Goal: Information Seeking & Learning: Learn about a topic

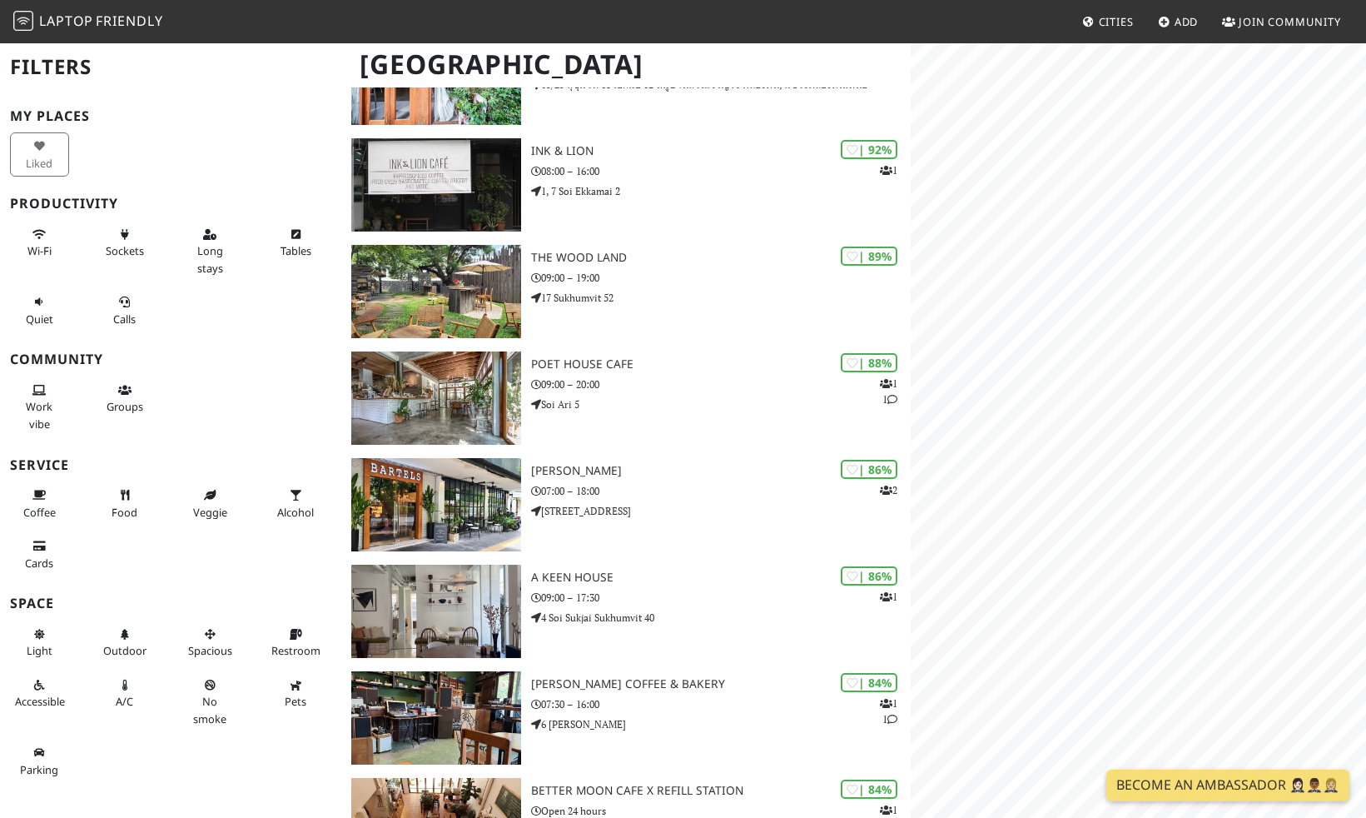
scroll to position [918, 0]
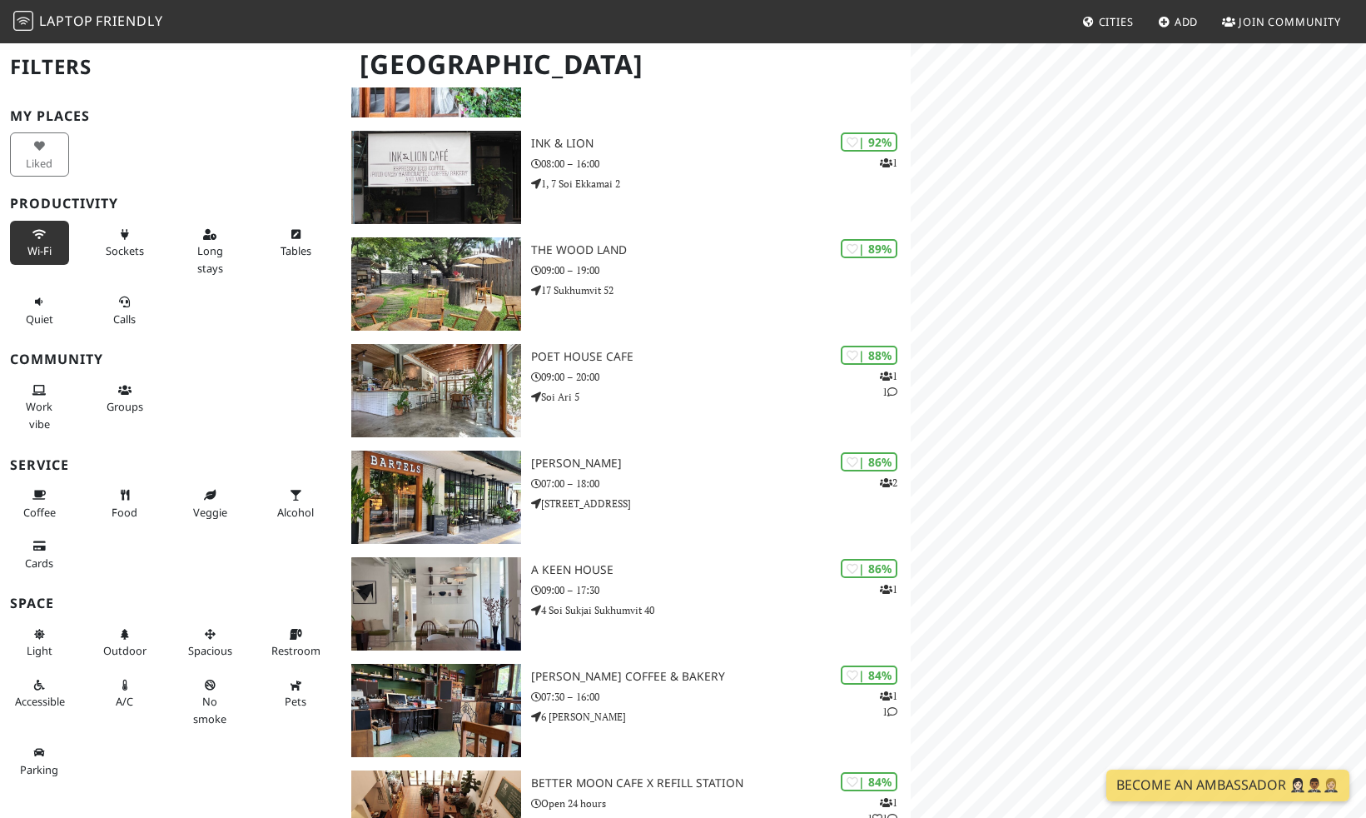
click at [54, 238] on button "Wi-Fi" at bounding box center [39, 243] width 59 height 44
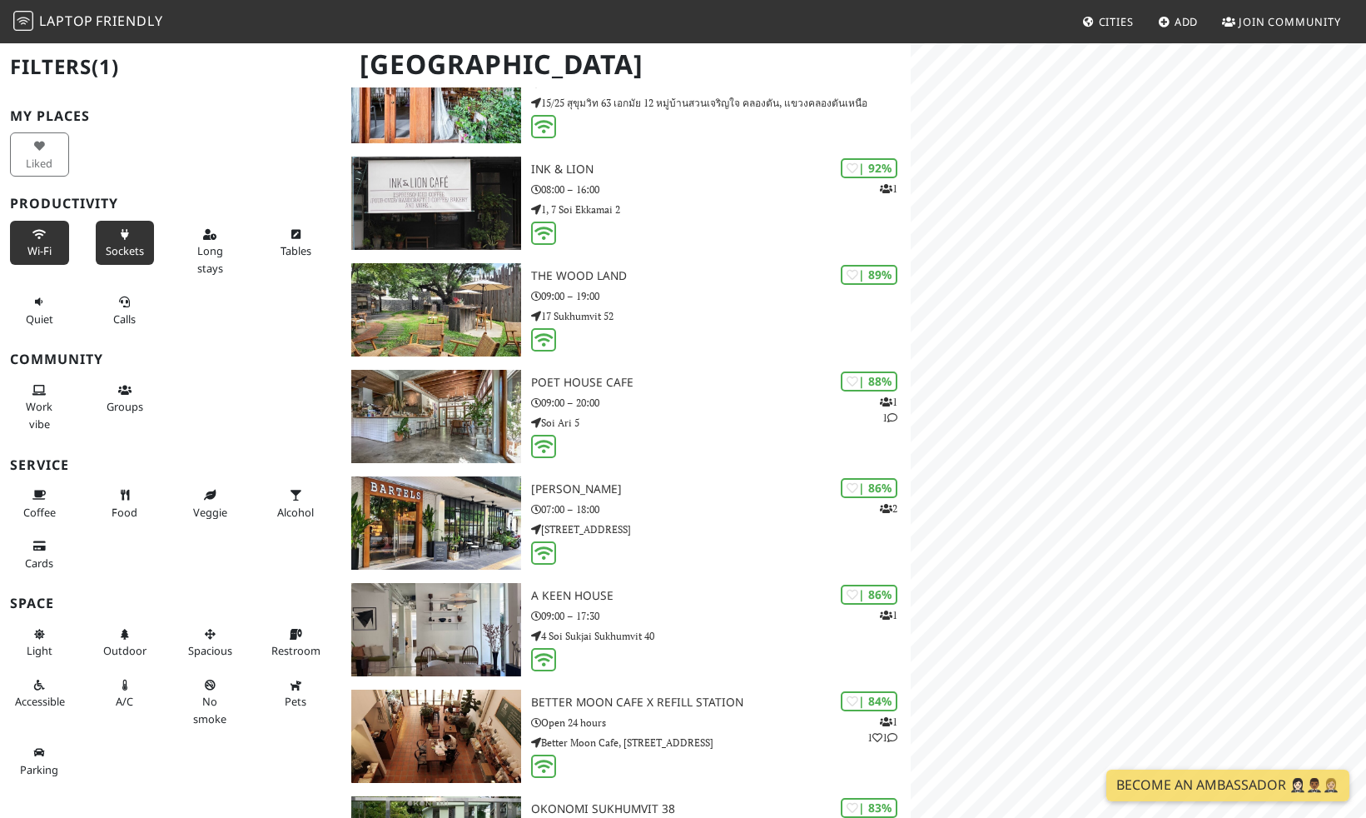
click at [136, 243] on span "Sockets" at bounding box center [125, 250] width 38 height 15
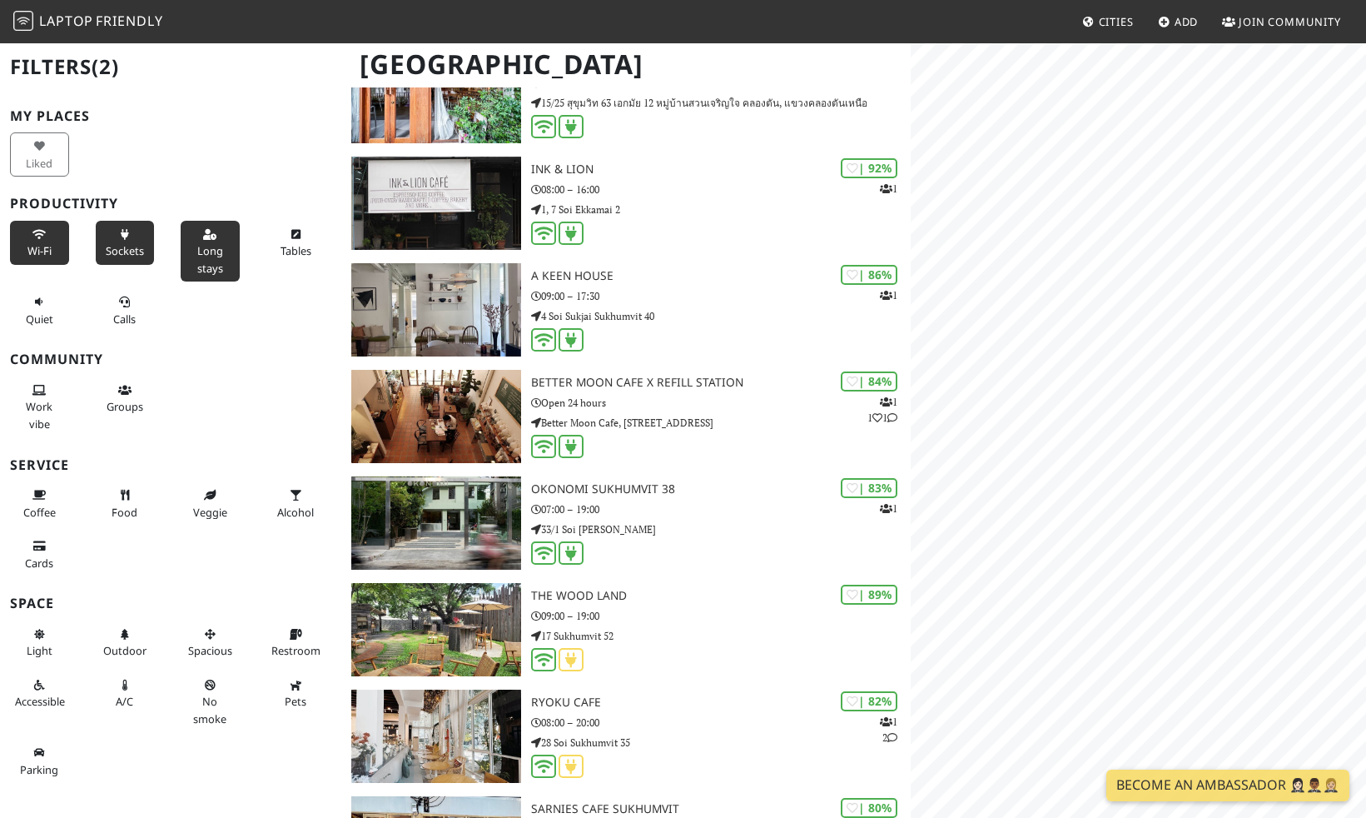
click at [224, 246] on button "Long stays" at bounding box center [210, 251] width 59 height 61
click at [300, 244] on span "Tables" at bounding box center [296, 250] width 31 height 15
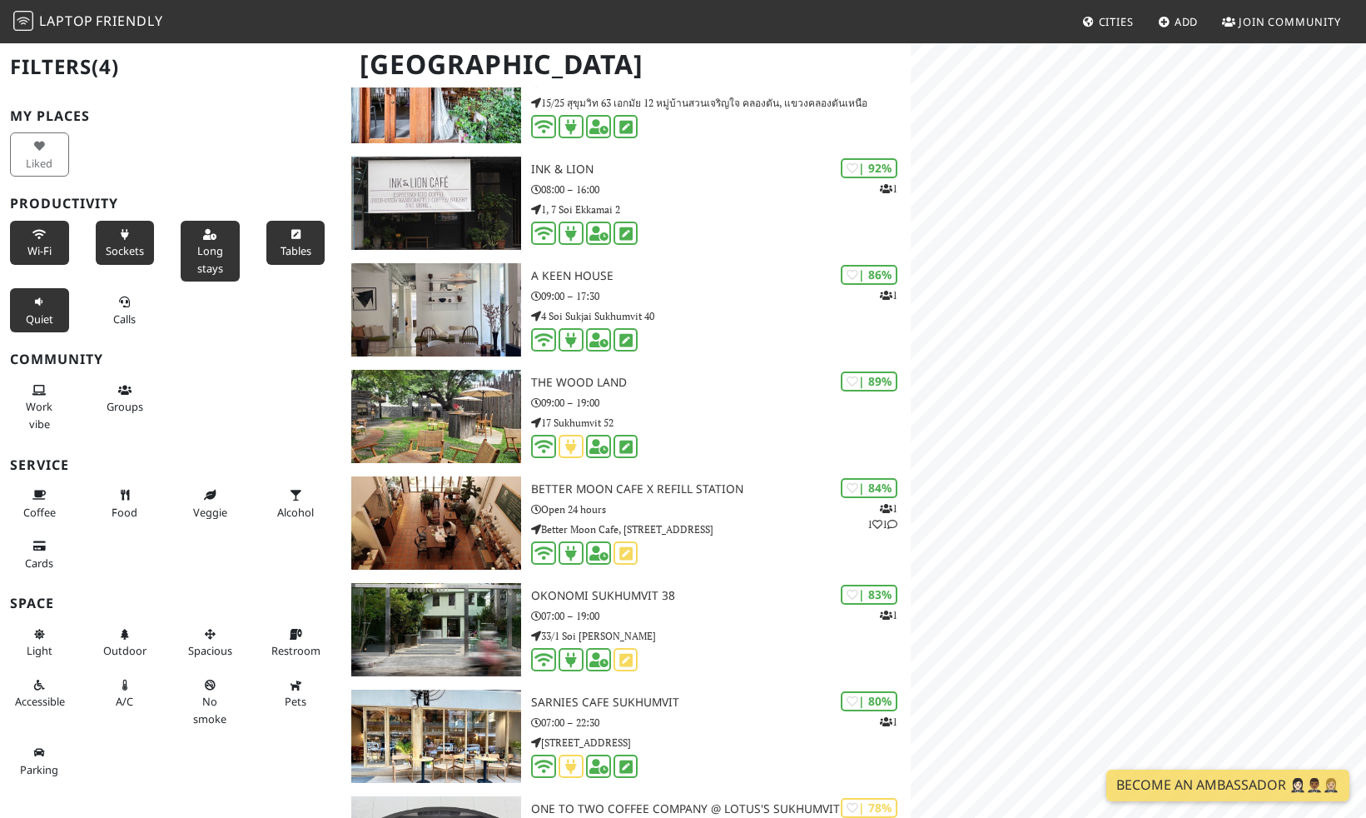
click at [32, 316] on span "Quiet" at bounding box center [39, 318] width 27 height 15
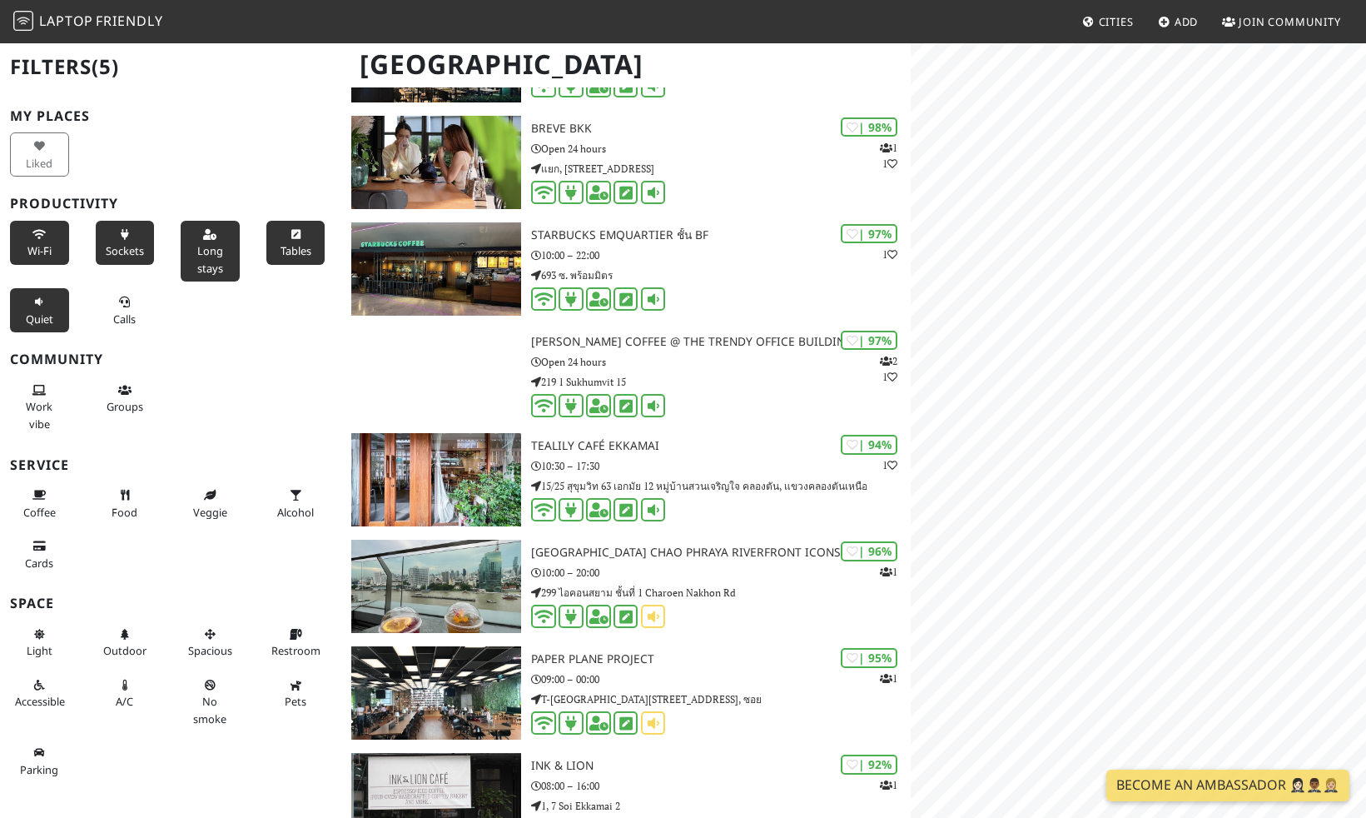
scroll to position [0, 0]
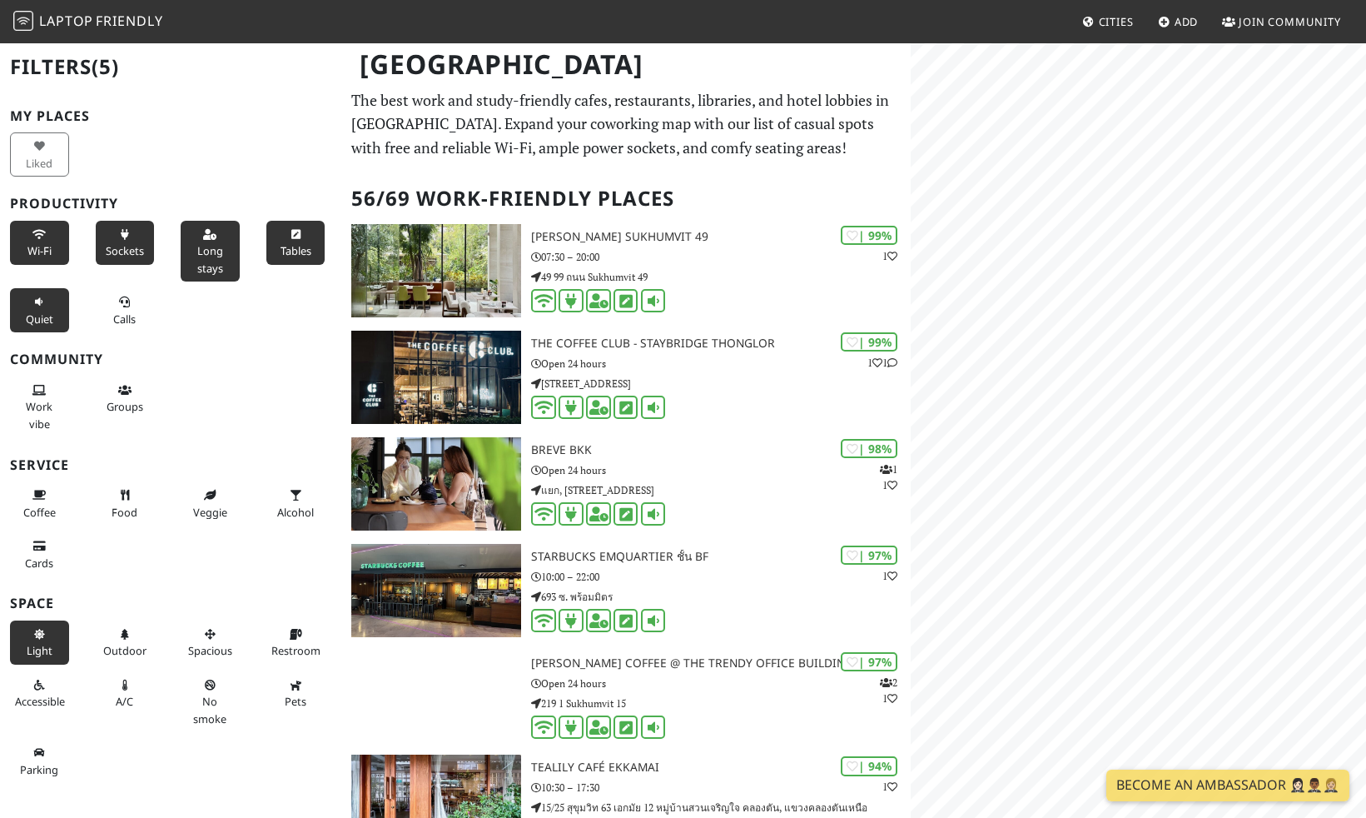
click at [39, 639] on icon at bounding box center [38, 634] width 13 height 11
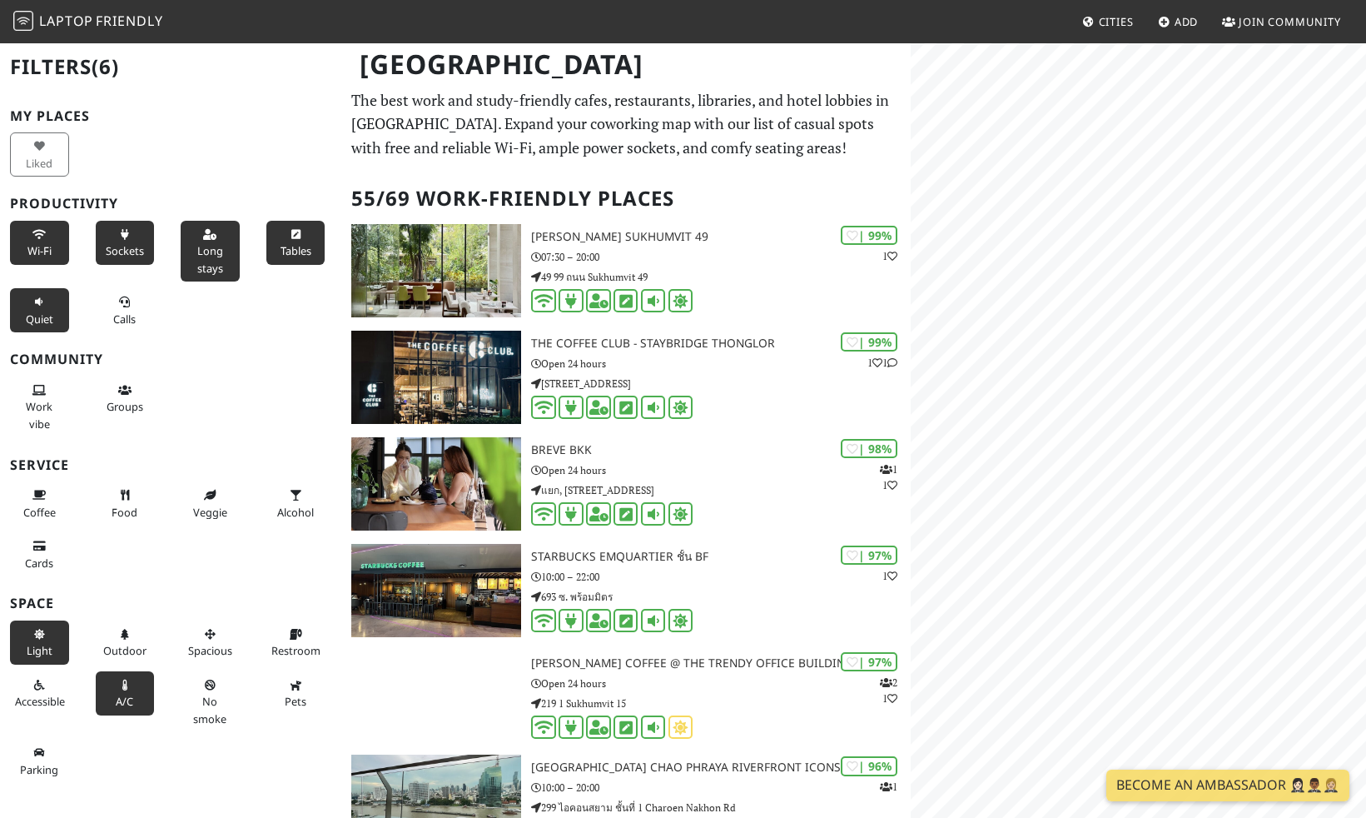
click at [122, 705] on span "A/C" at bounding box center [124, 701] width 17 height 15
click at [197, 707] on button "No smoke" at bounding box center [210, 701] width 59 height 61
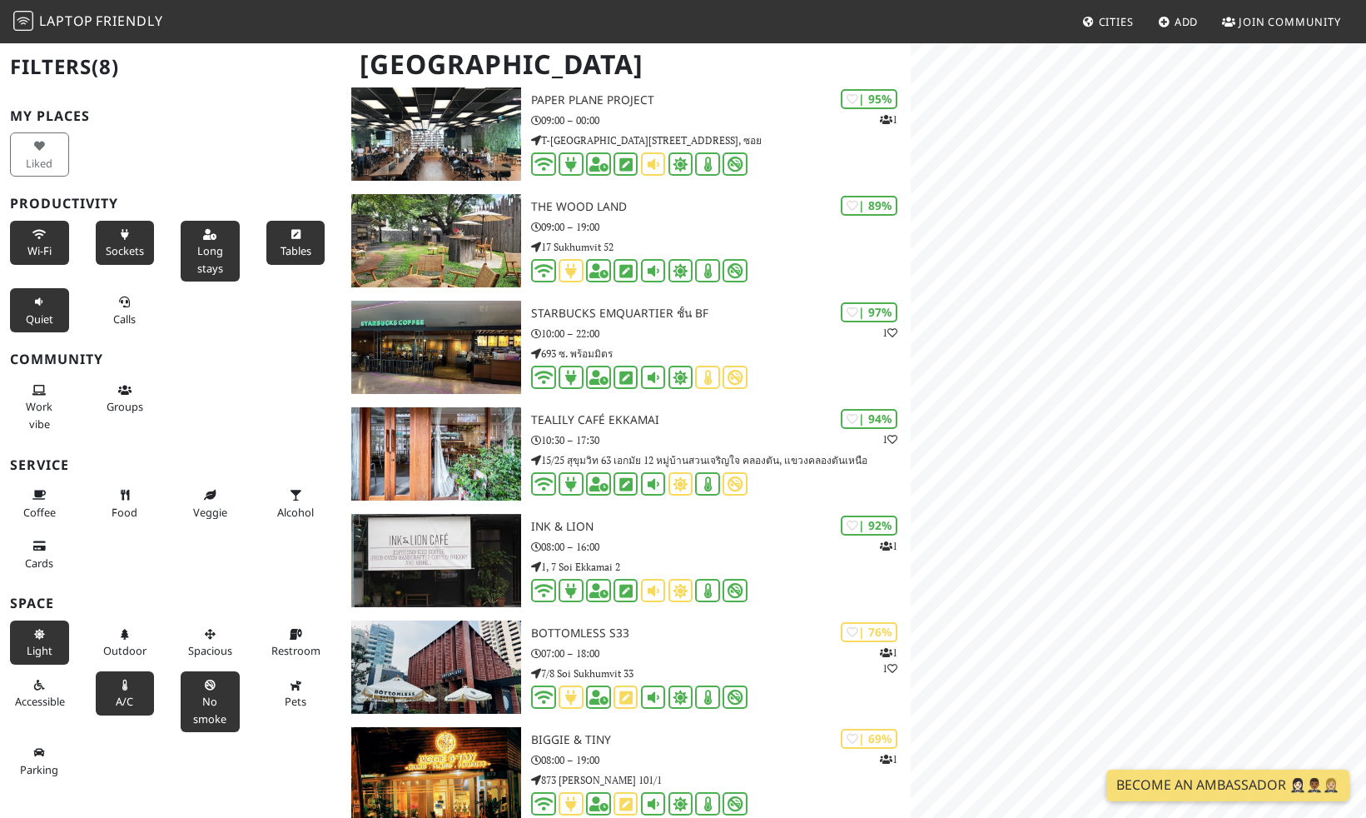
scroll to position [666, 0]
click at [59, 488] on button "Coffee" at bounding box center [39, 503] width 59 height 44
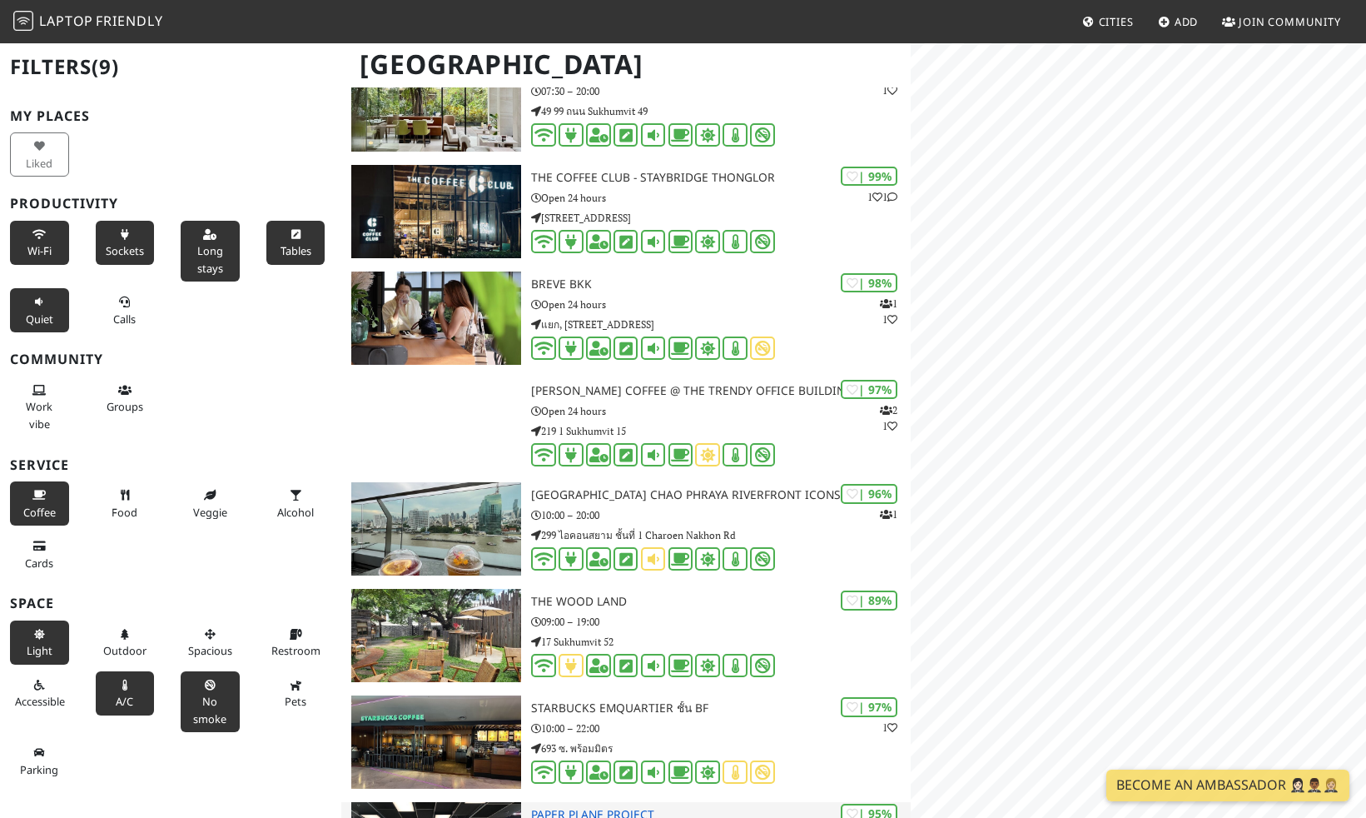
scroll to position [0, 0]
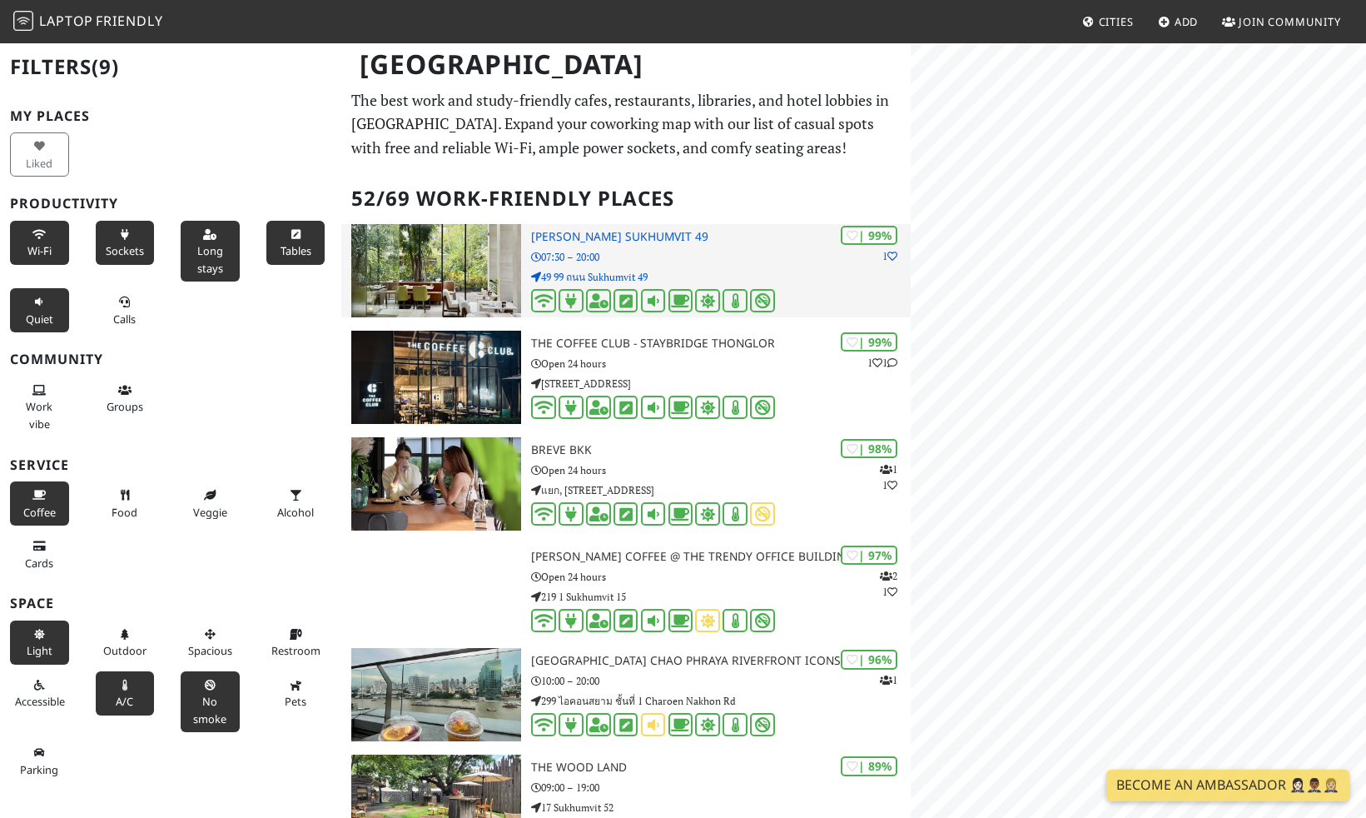
click at [788, 261] on p "07:30 – 20:00" at bounding box center [721, 257] width 380 height 16
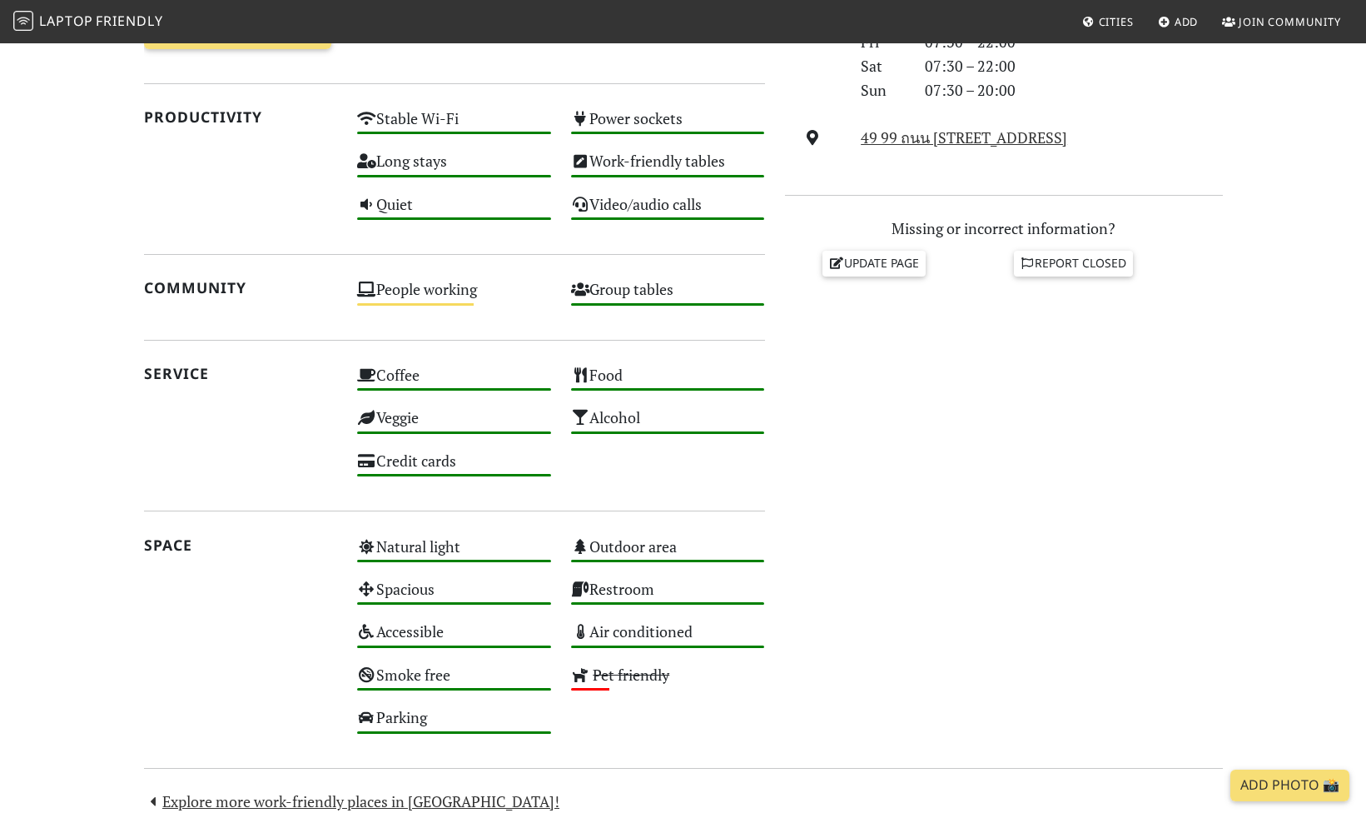
scroll to position [600, 0]
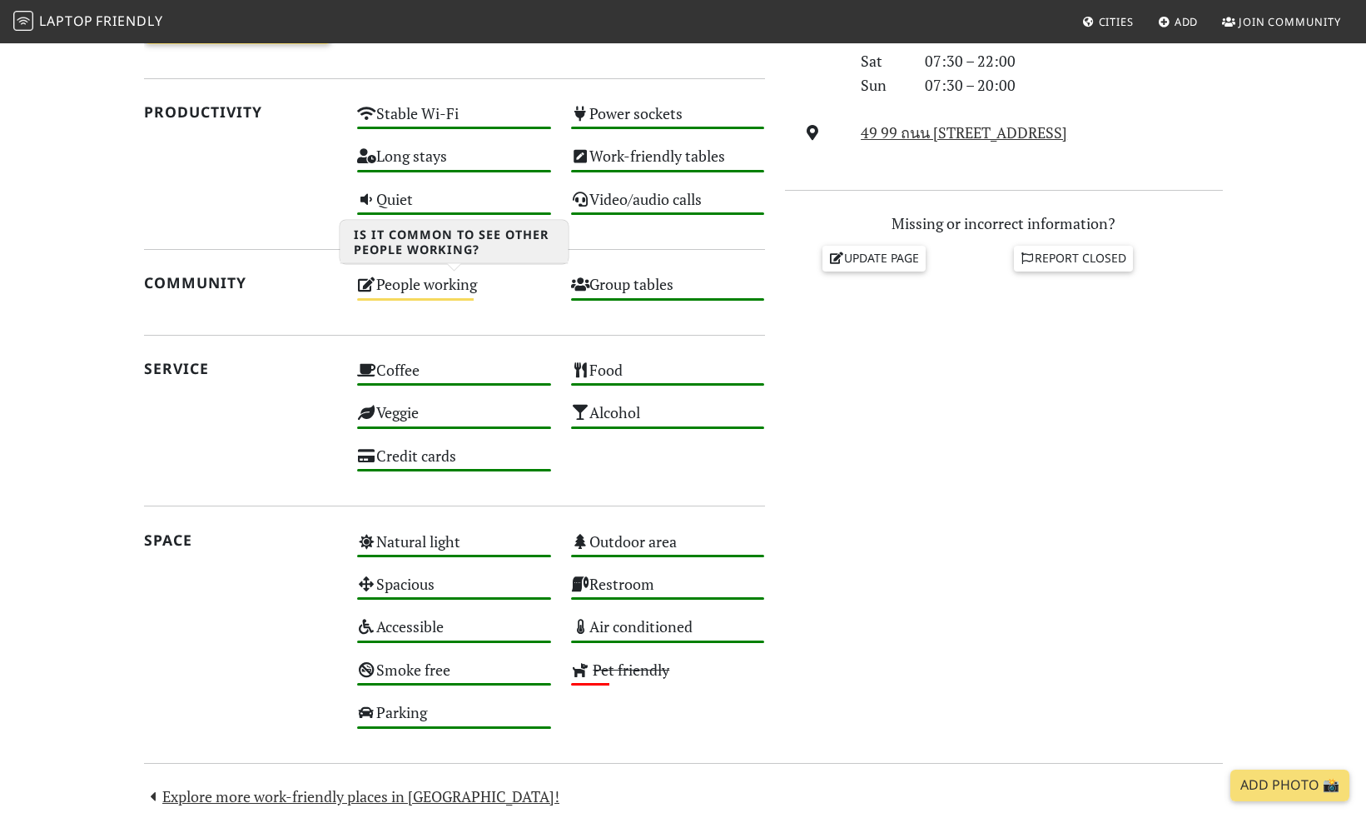
click at [407, 293] on div "People working Medium" at bounding box center [454, 292] width 214 height 42
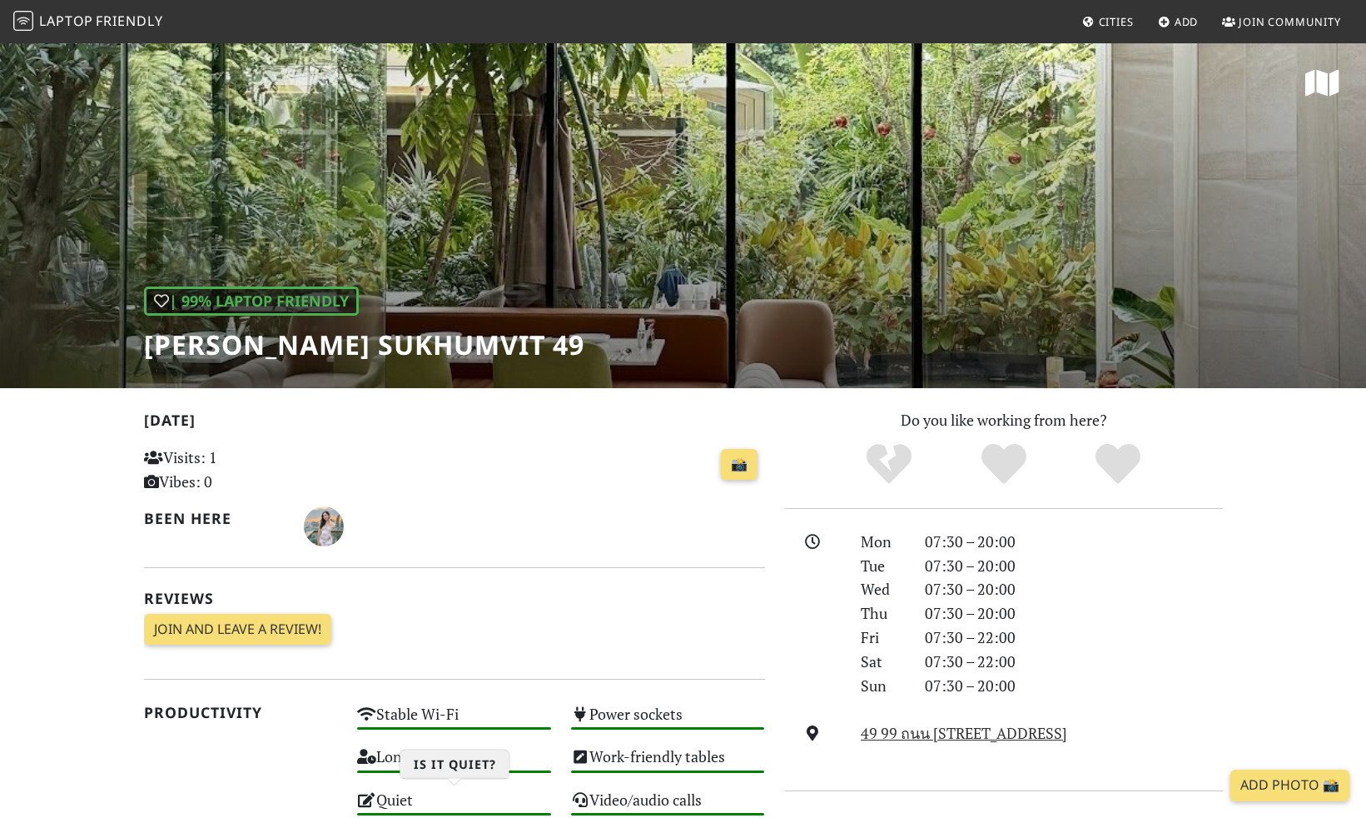
scroll to position [600, 0]
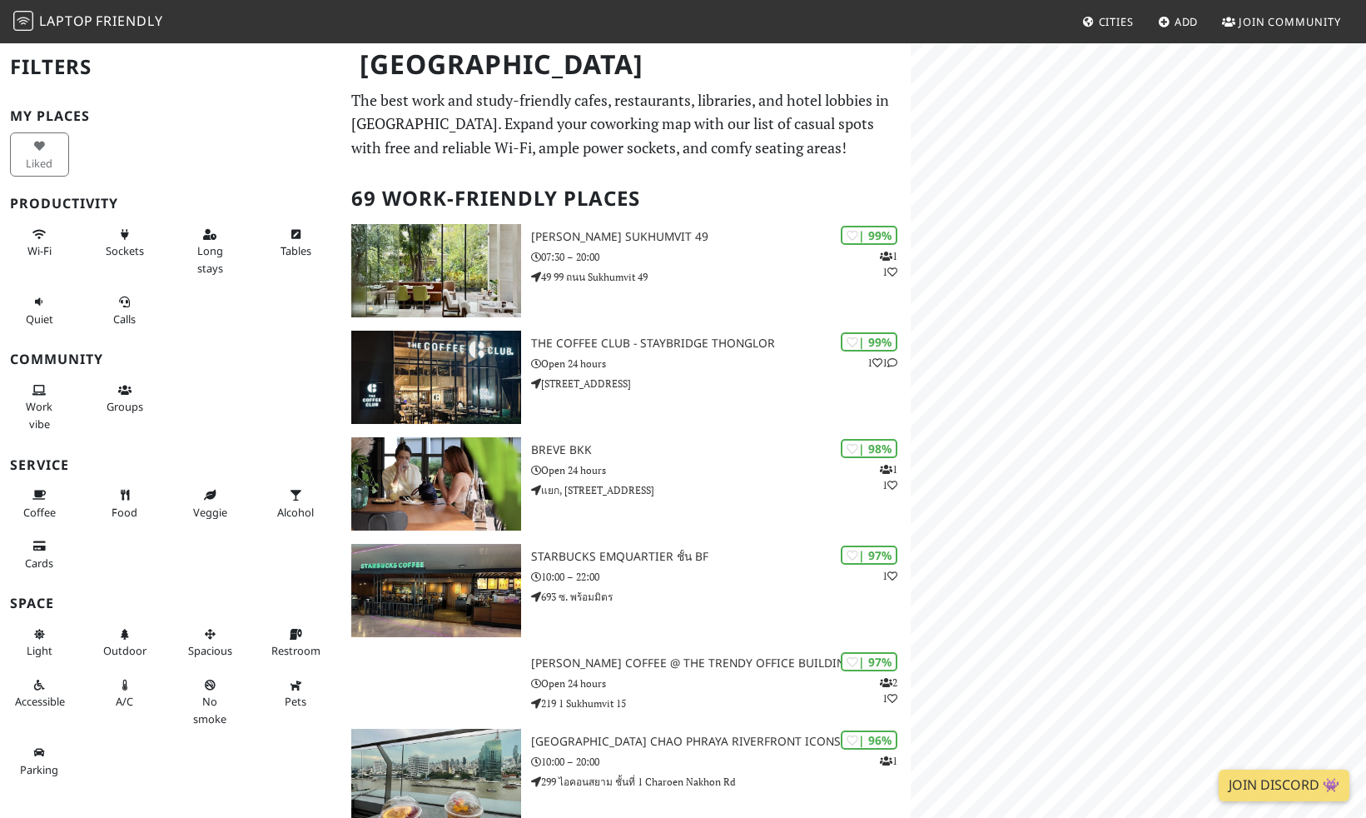
click at [1108, 31] on link "Cities" at bounding box center [1108, 22] width 65 height 30
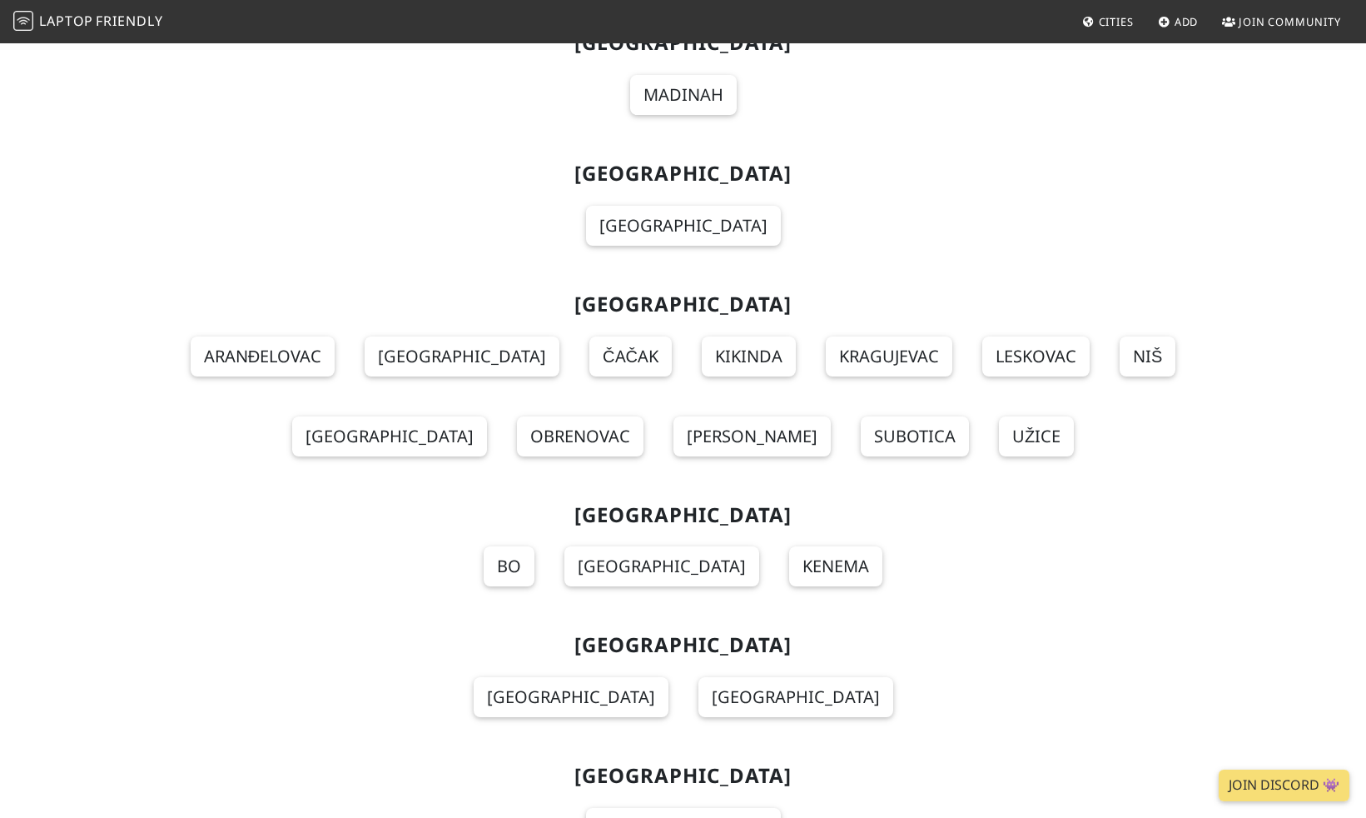
scroll to position [15822, 0]
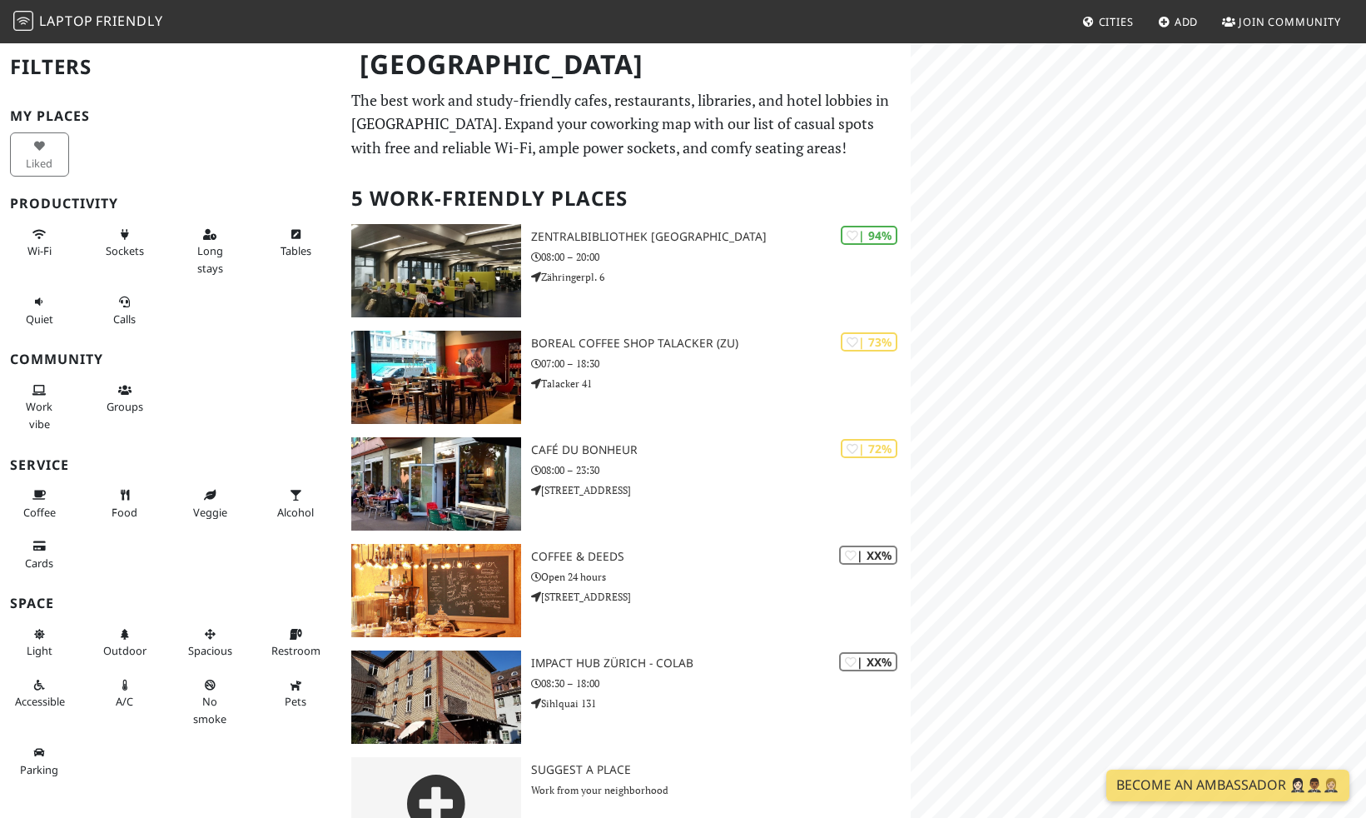
click at [1100, 22] on span "Cities" at bounding box center [1116, 21] width 35 height 15
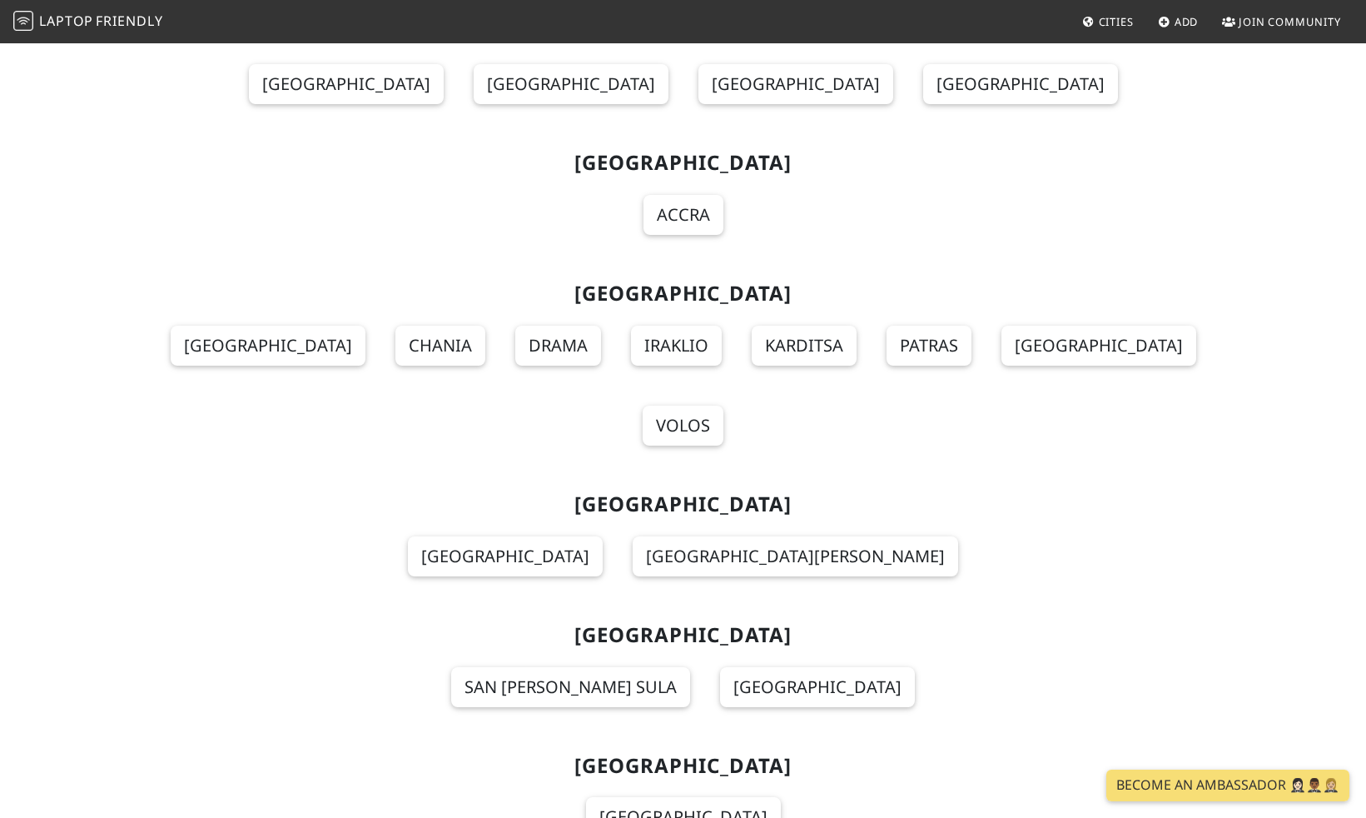
scroll to position [16424, 0]
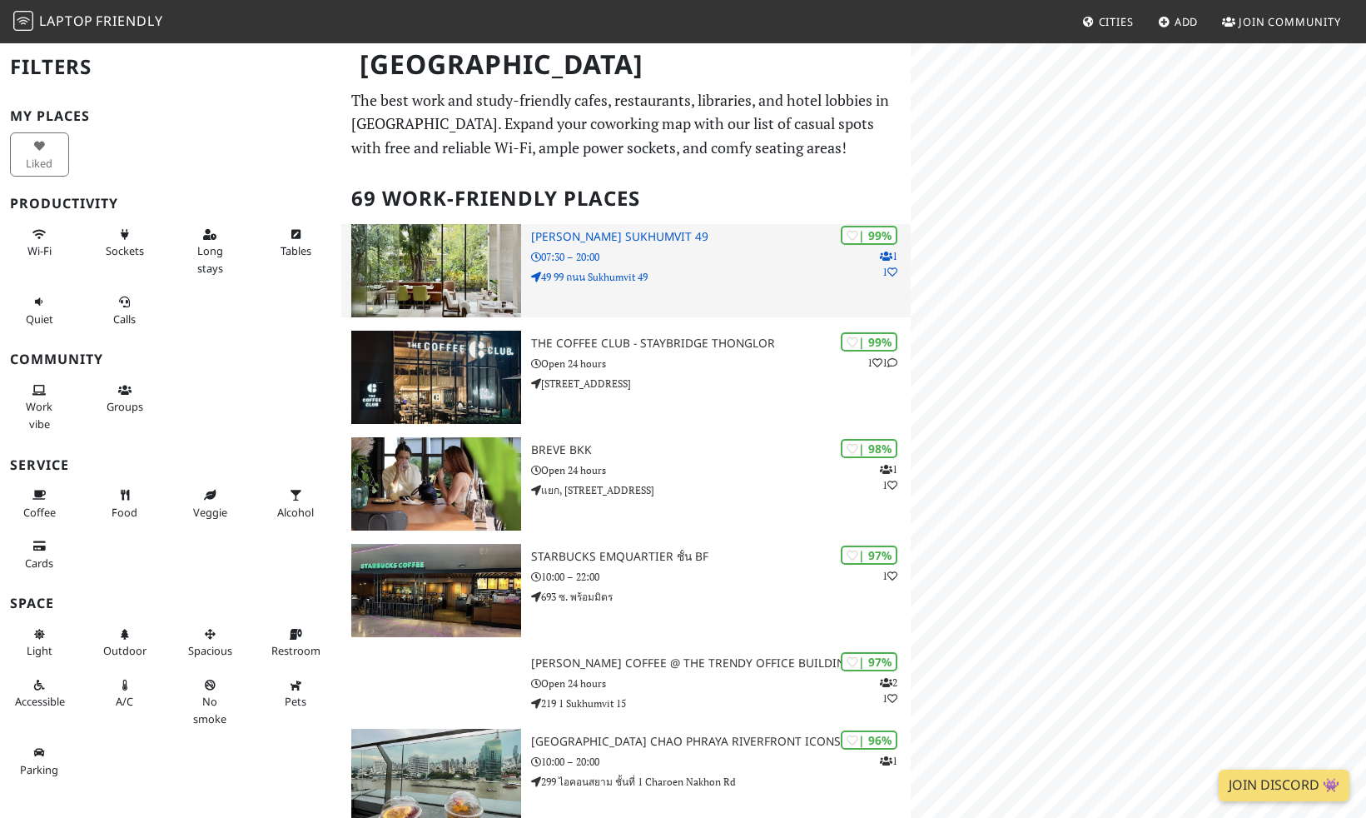
click at [669, 256] on p "07:30 – 20:00" at bounding box center [721, 257] width 380 height 16
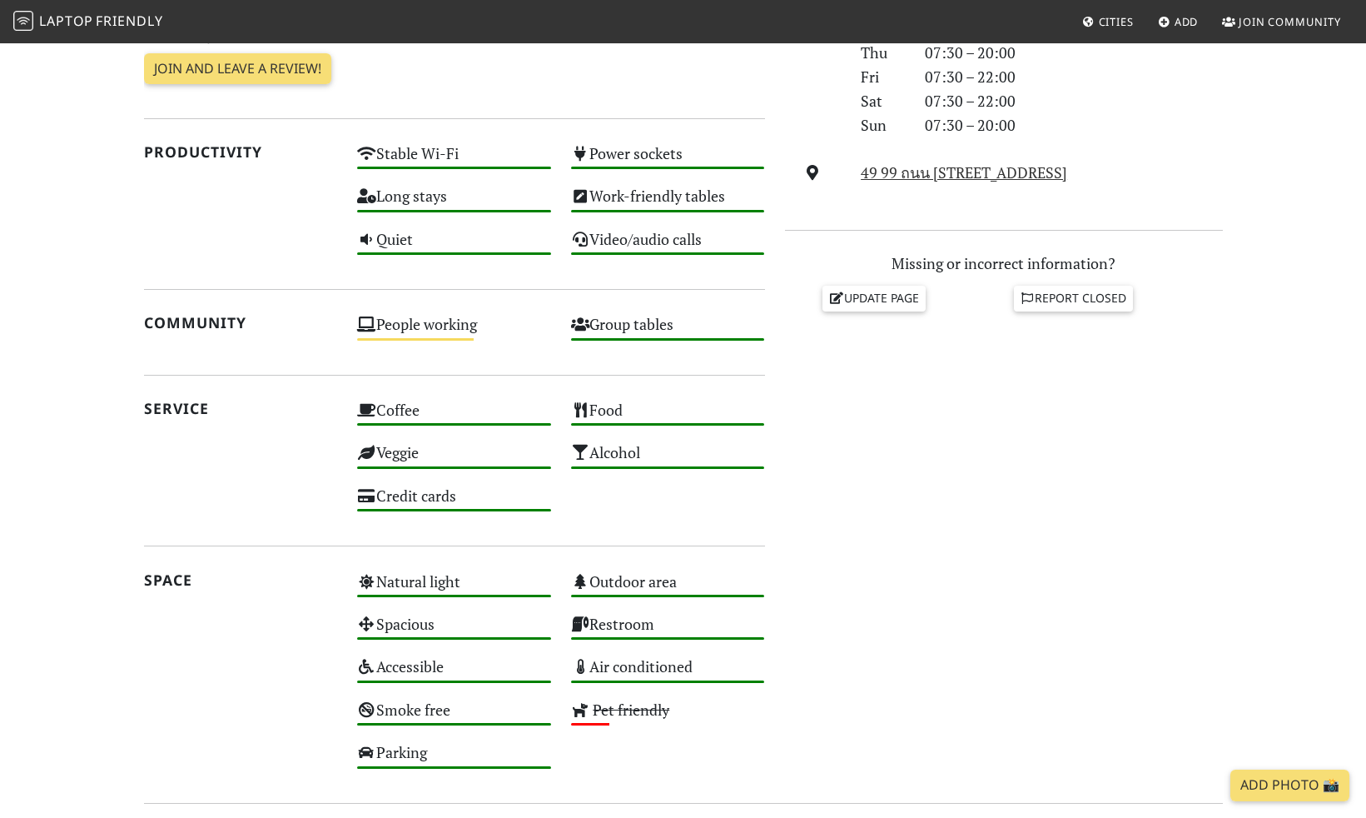
scroll to position [558, 0]
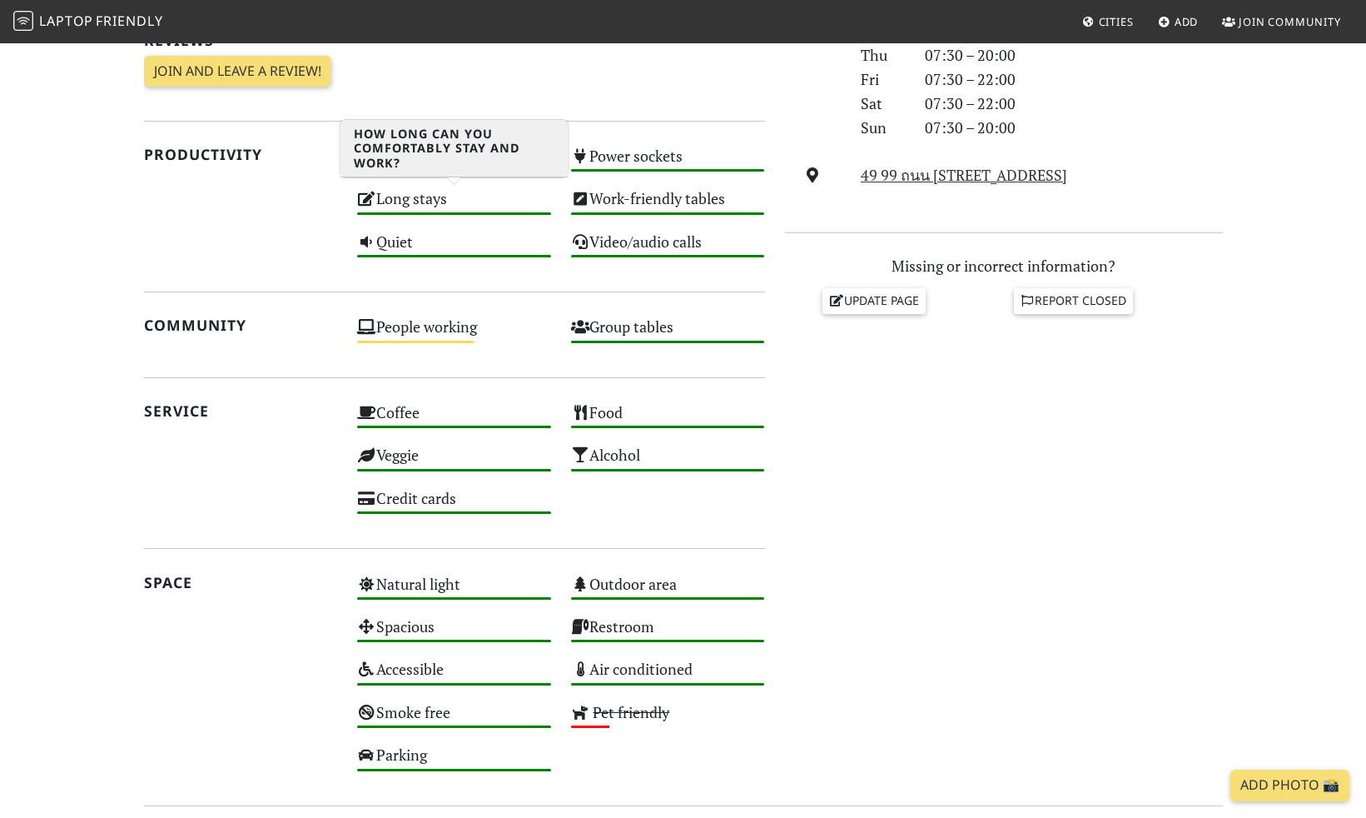
click at [389, 196] on div "Long stays High" at bounding box center [454, 206] width 214 height 42
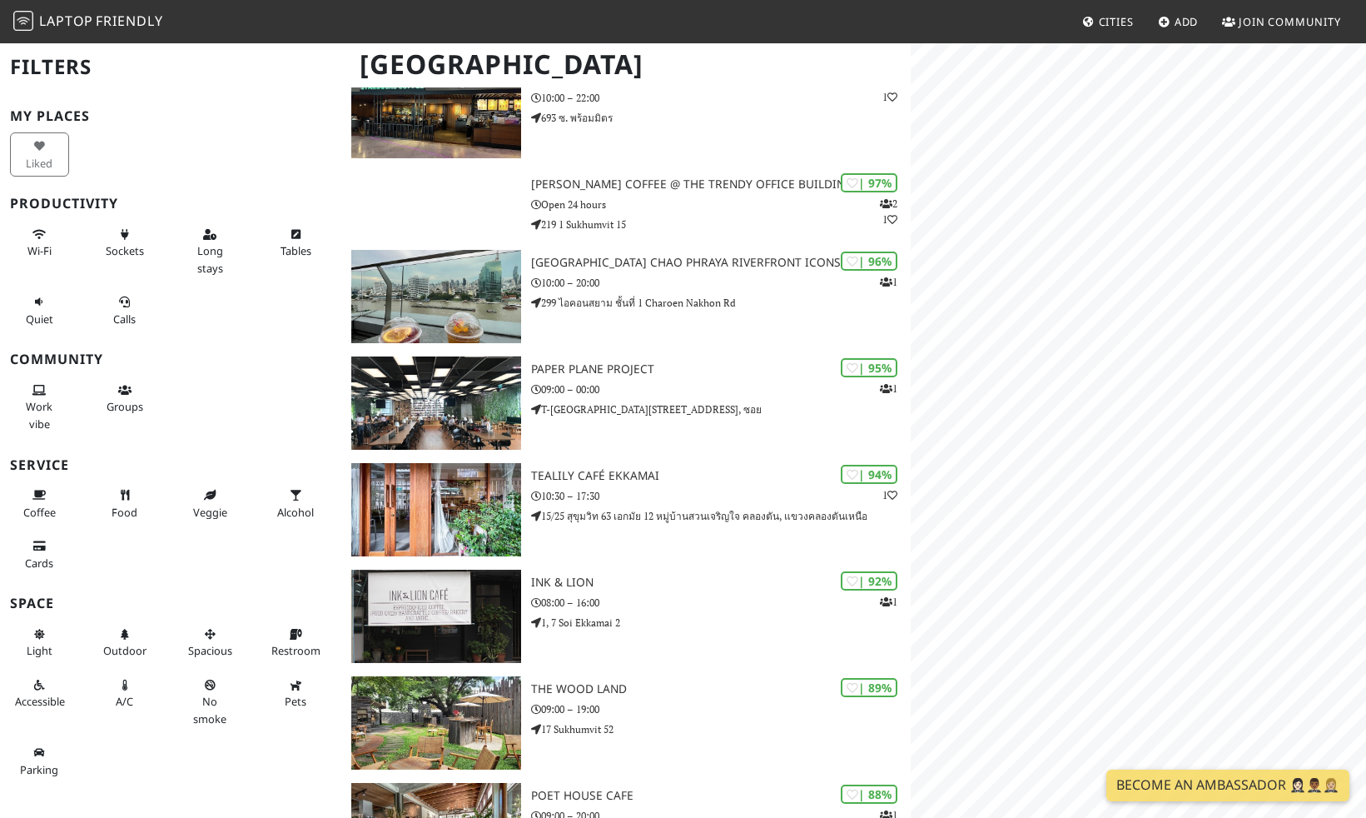
scroll to position [490, 0]
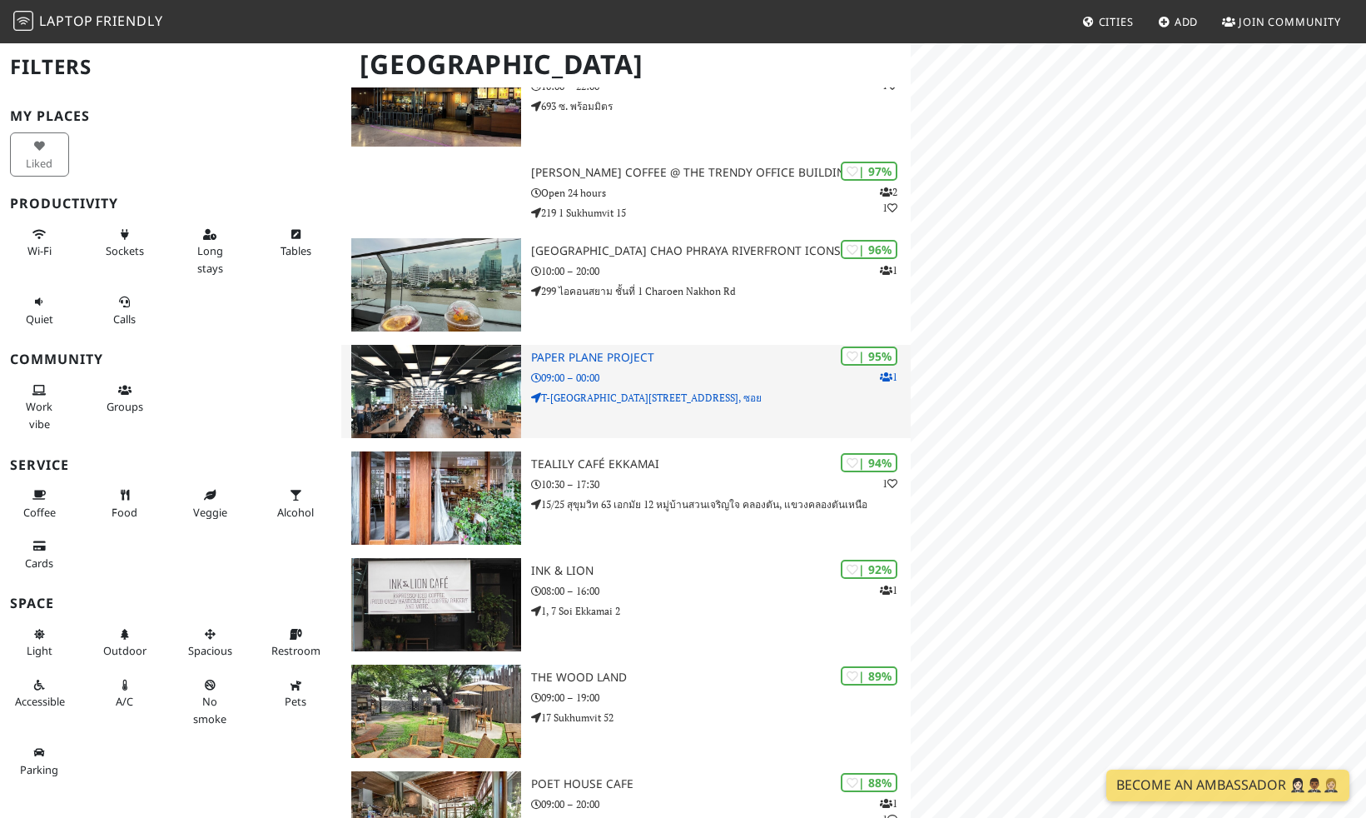
click at [681, 378] on p "09:00 – 00:00" at bounding box center [721, 378] width 380 height 16
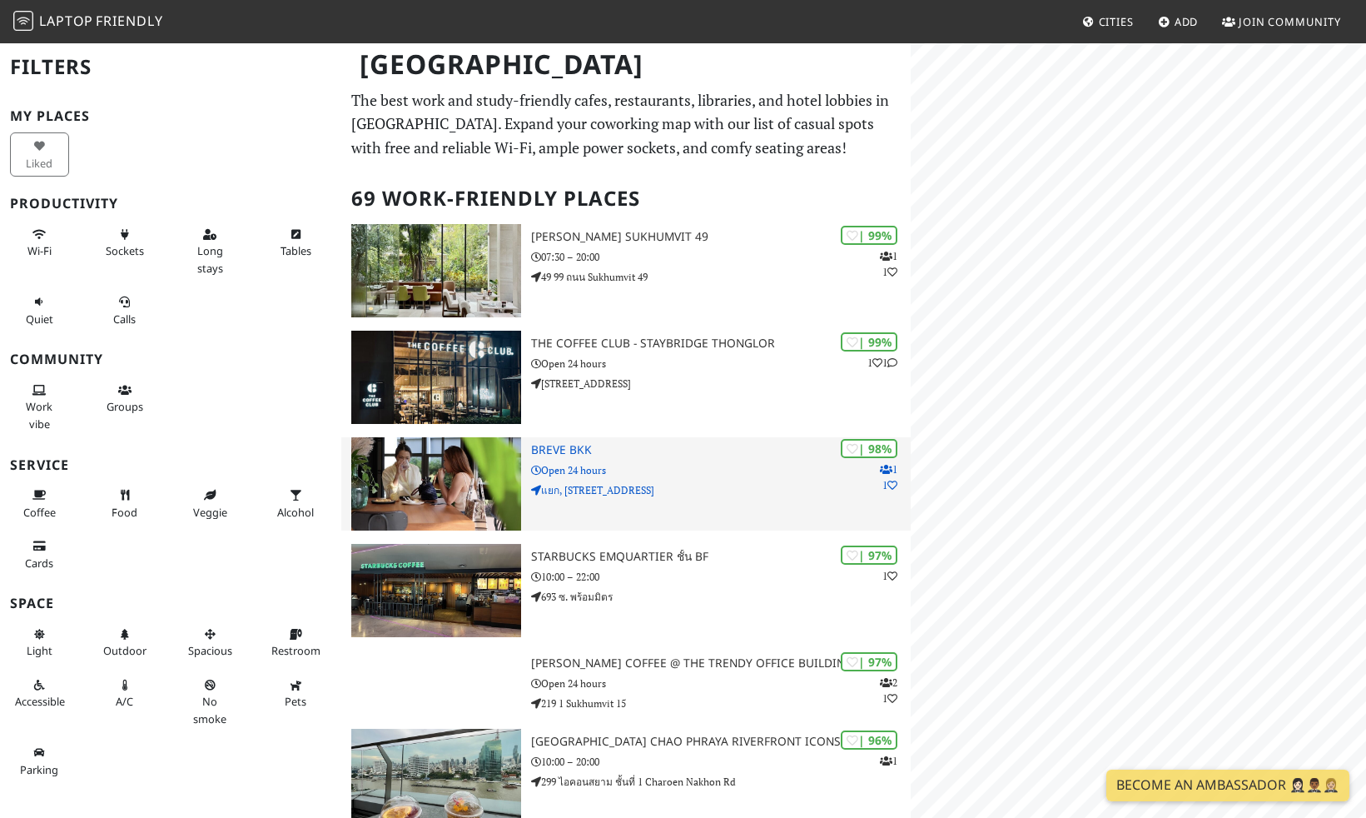
click at [464, 493] on img at bounding box center [436, 483] width 170 height 93
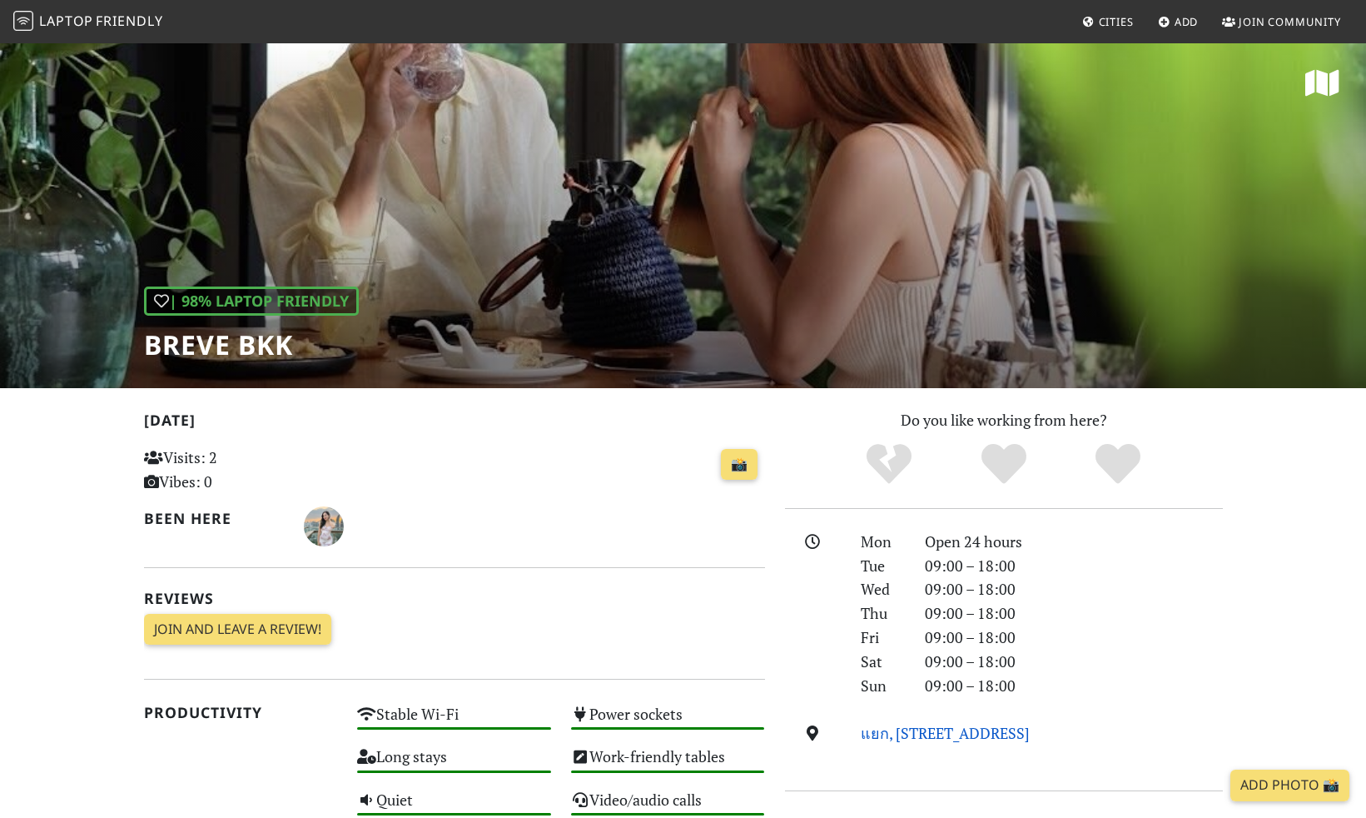
click at [1023, 738] on link "แยก, 549 Soi Sukhumvit 50, 10260, Bangkok" at bounding box center [945, 733] width 169 height 20
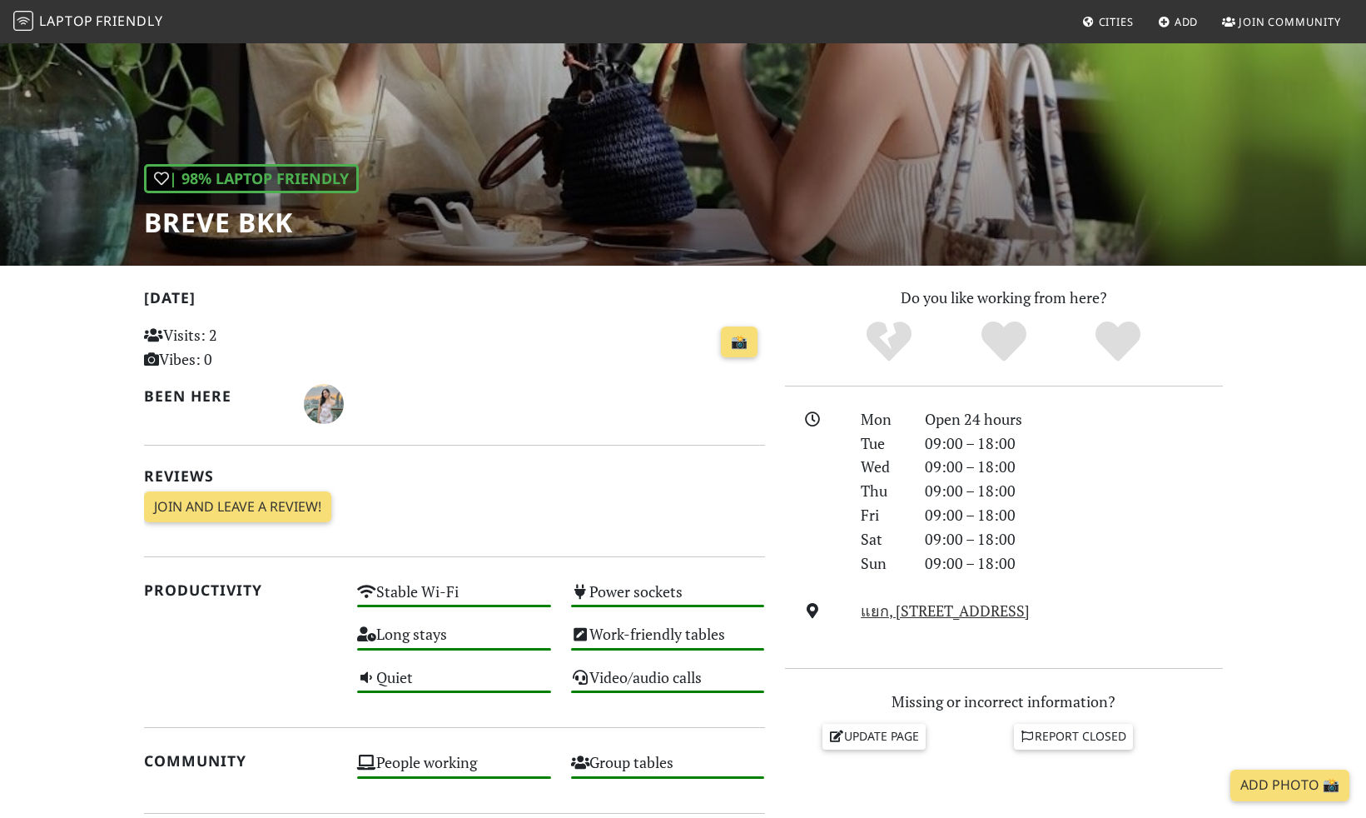
scroll to position [136, 0]
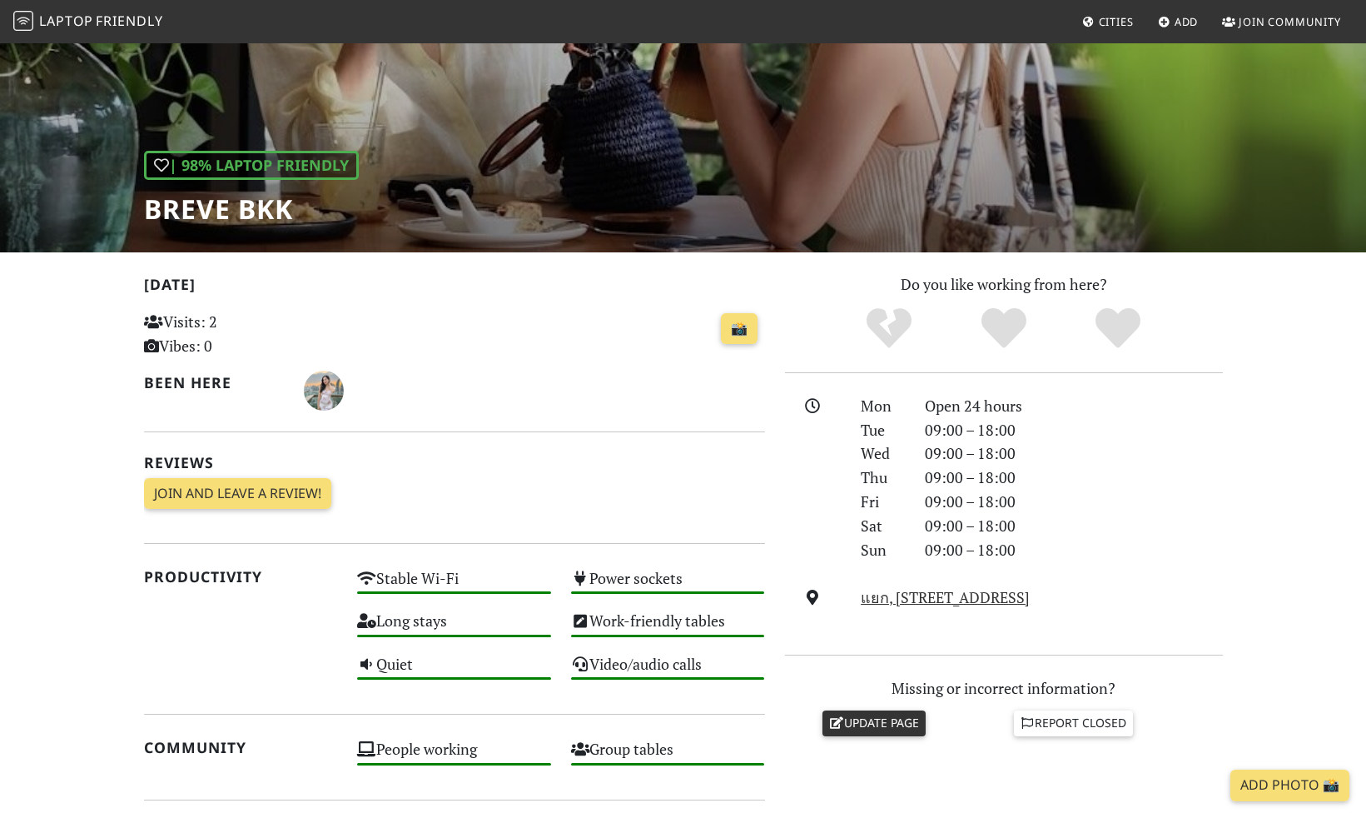
click at [888, 719] on link "Update page" at bounding box center [874, 722] width 103 height 25
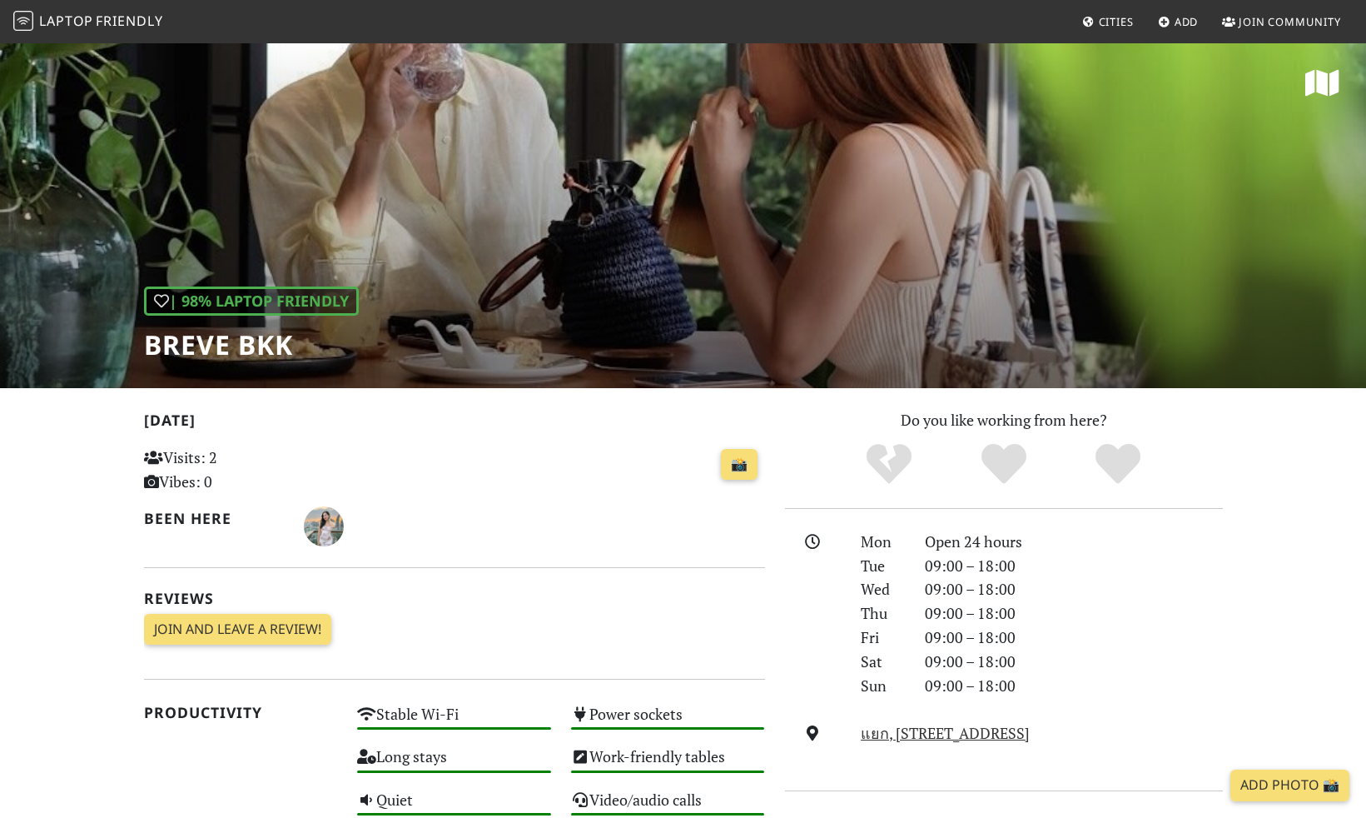
scroll to position [136, 0]
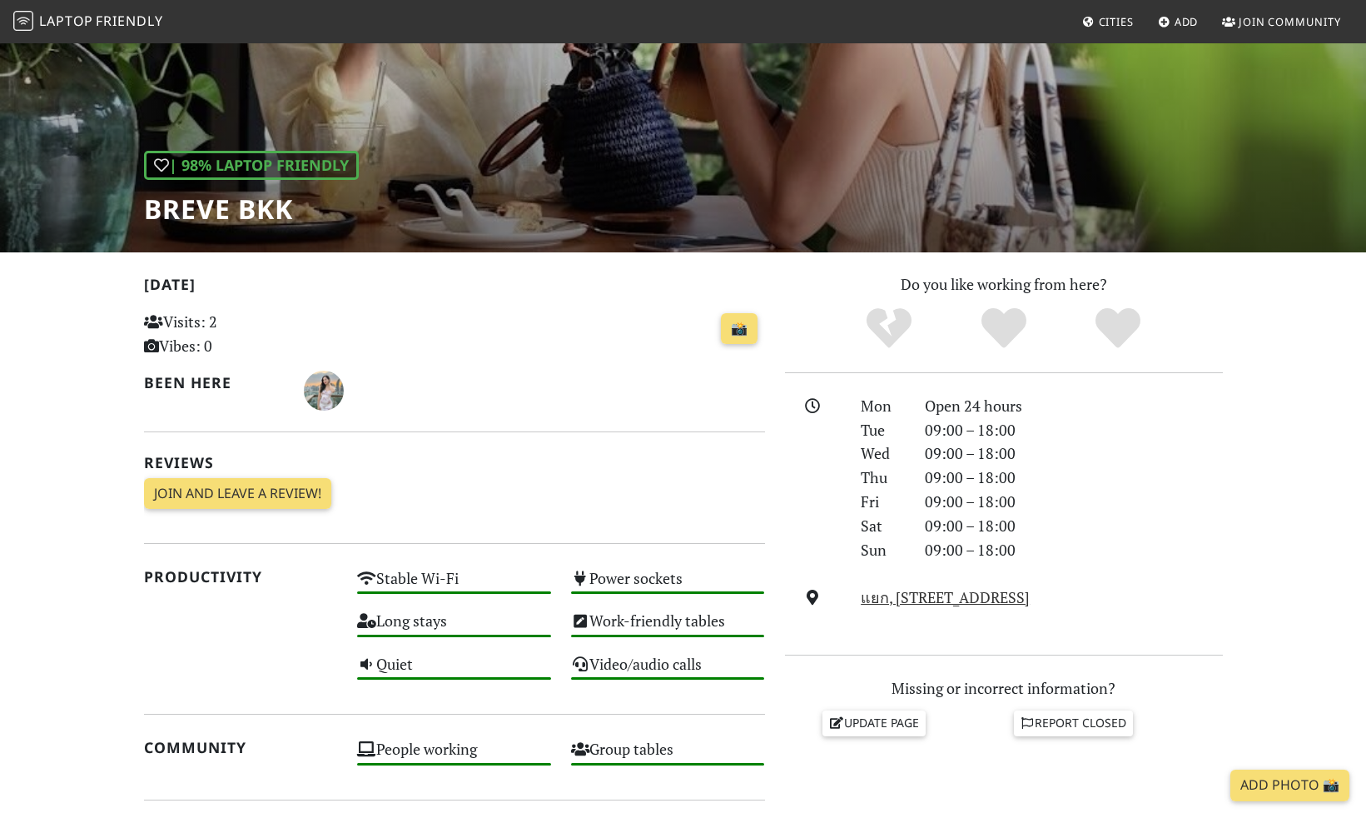
click at [996, 413] on div "Open 24 hours" at bounding box center [1074, 406] width 318 height 24
click at [1179, 485] on div "09:00 – 18:00" at bounding box center [1074, 477] width 318 height 24
click at [1091, 729] on link "Report closed" at bounding box center [1074, 722] width 120 height 25
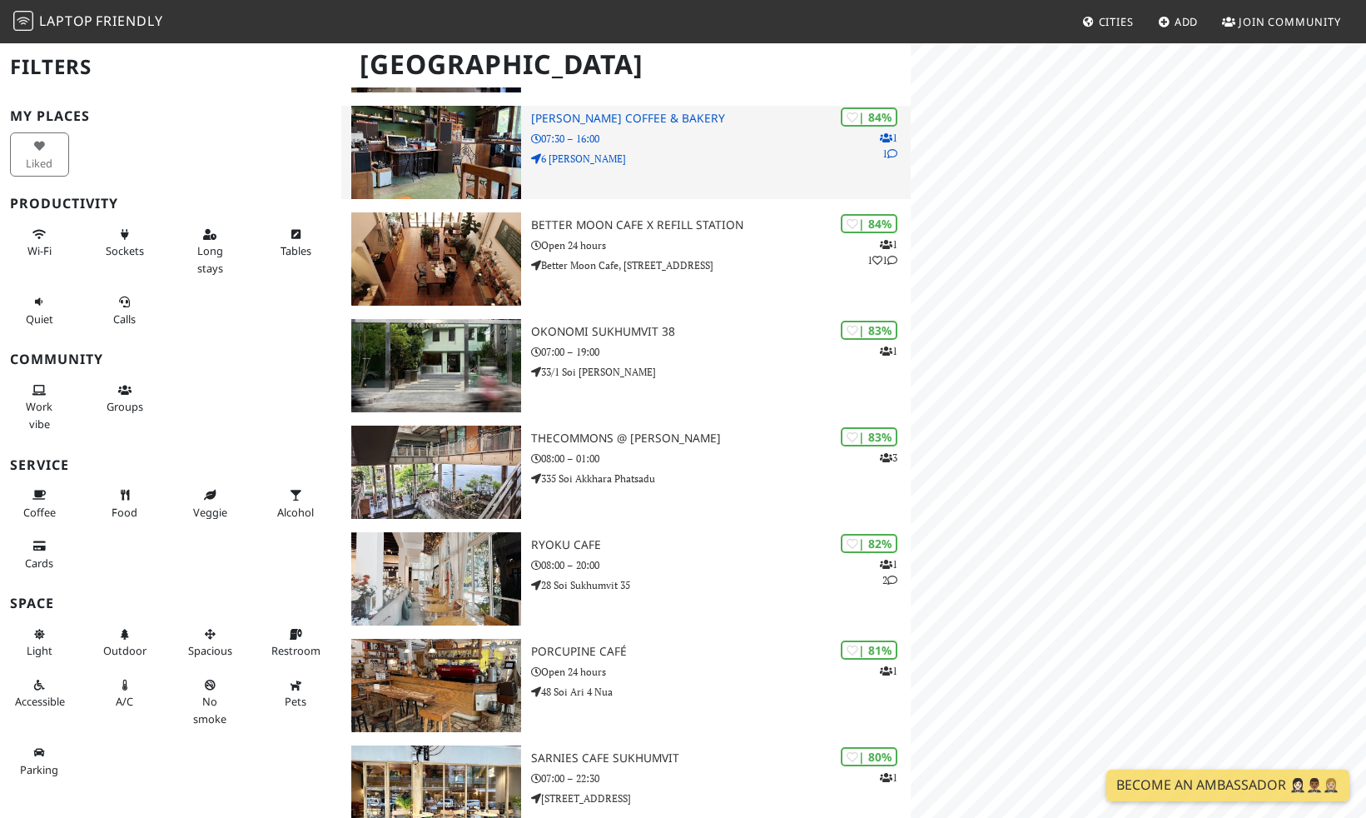
scroll to position [1648, 0]
